Goal: Navigation & Orientation: Understand site structure

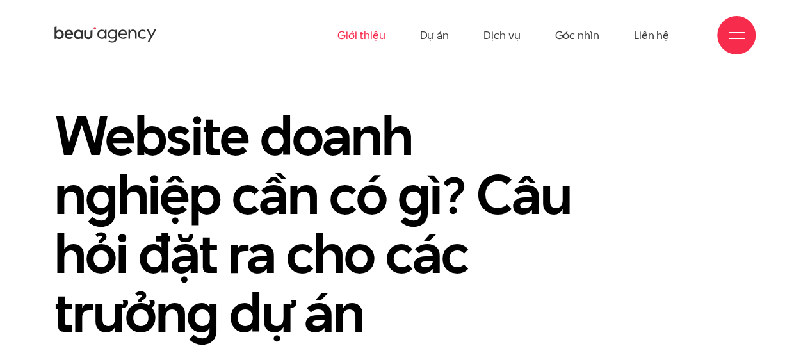
click at [369, 35] on link "Giới thiệu" at bounding box center [360, 35] width 47 height 70
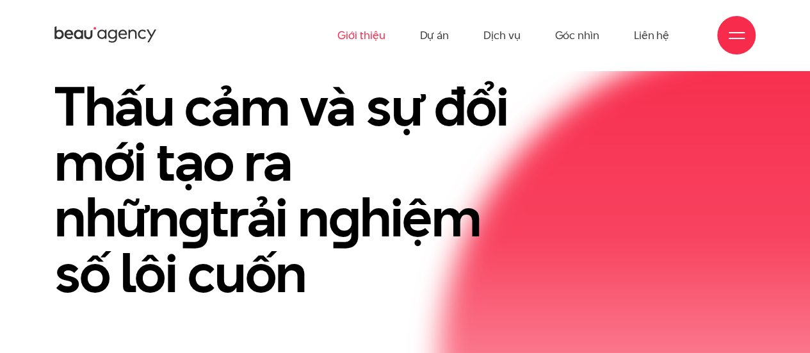
click at [369, 35] on link "Giới thiệu" at bounding box center [360, 35] width 47 height 70
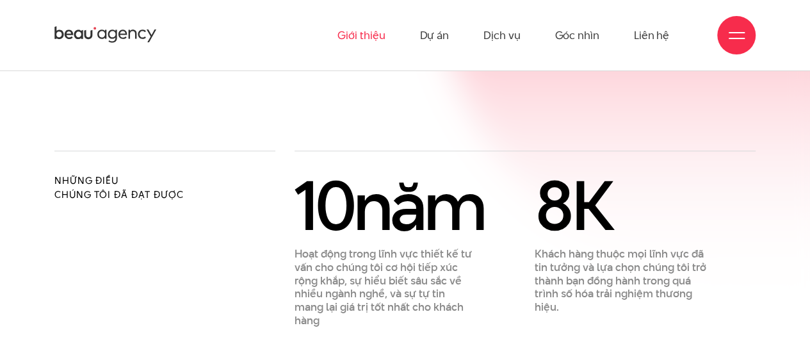
scroll to position [601, 0]
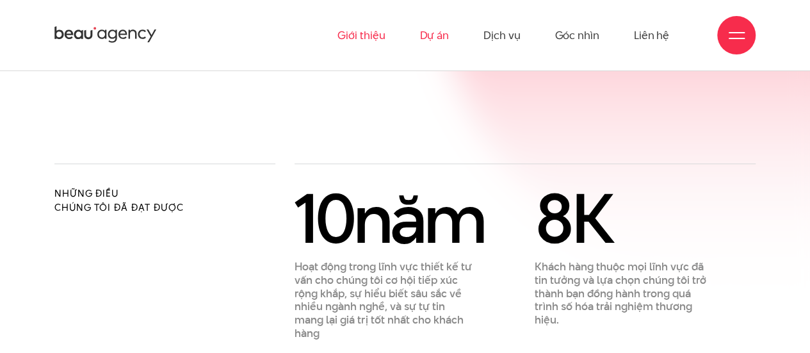
click at [447, 36] on link "Dự án" at bounding box center [433, 35] width 29 height 70
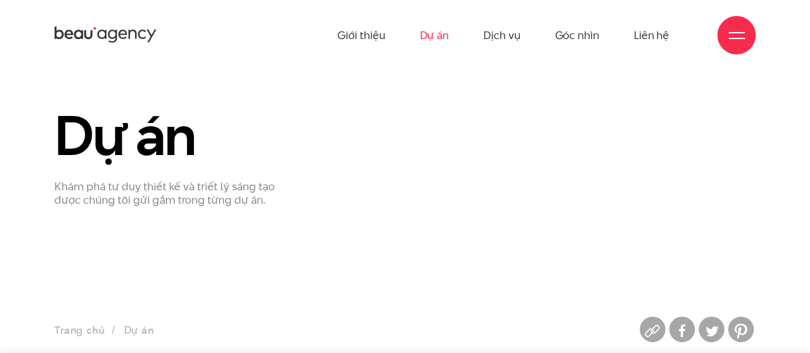
click at [492, 36] on link "Dịch vụ" at bounding box center [501, 35] width 36 height 70
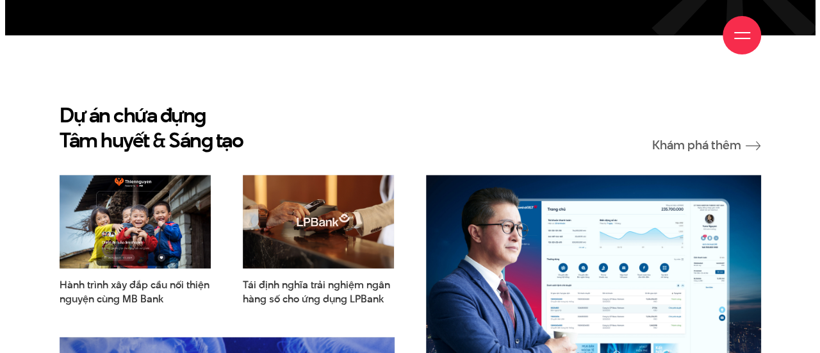
scroll to position [3031, 0]
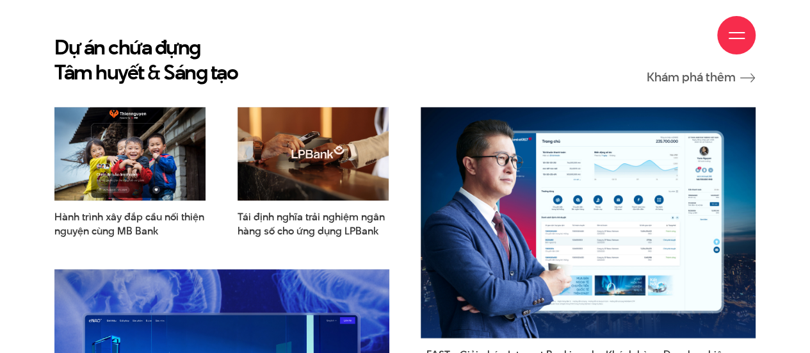
click at [738, 36] on div at bounding box center [737, 36] width 16 height 16
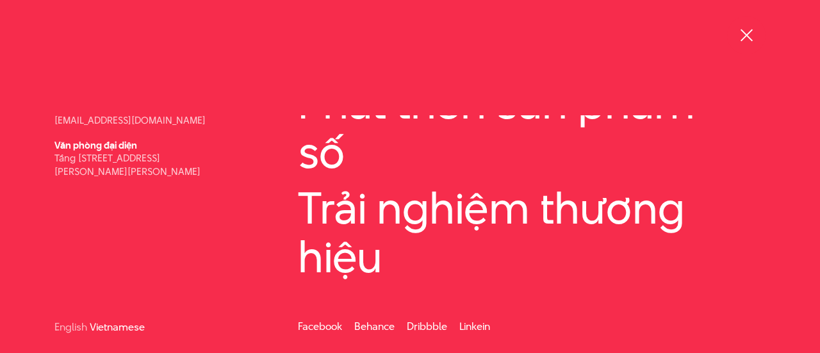
scroll to position [0, 0]
